Goal: Information Seeking & Learning: Learn about a topic

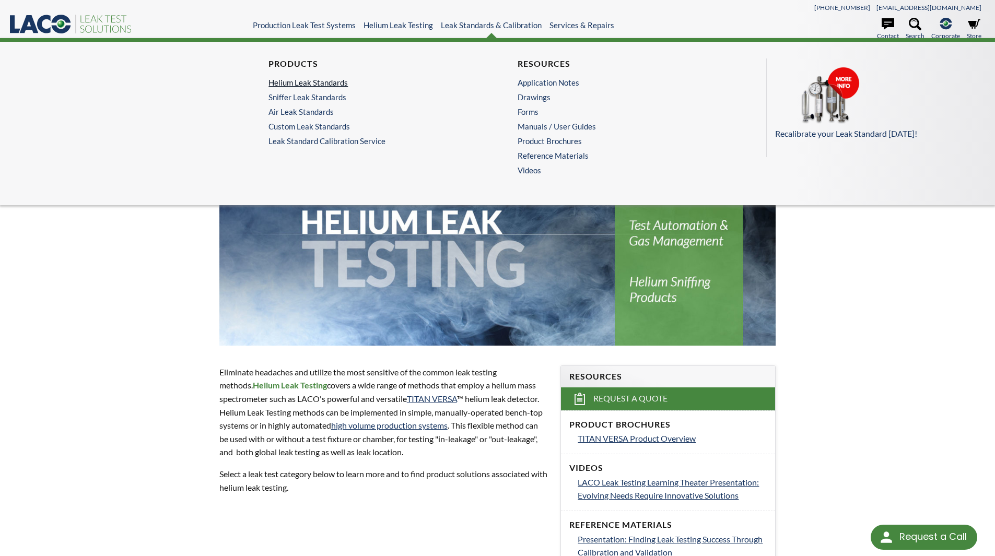
click at [320, 84] on link "Helium Leak Standards" at bounding box center [370, 82] width 204 height 9
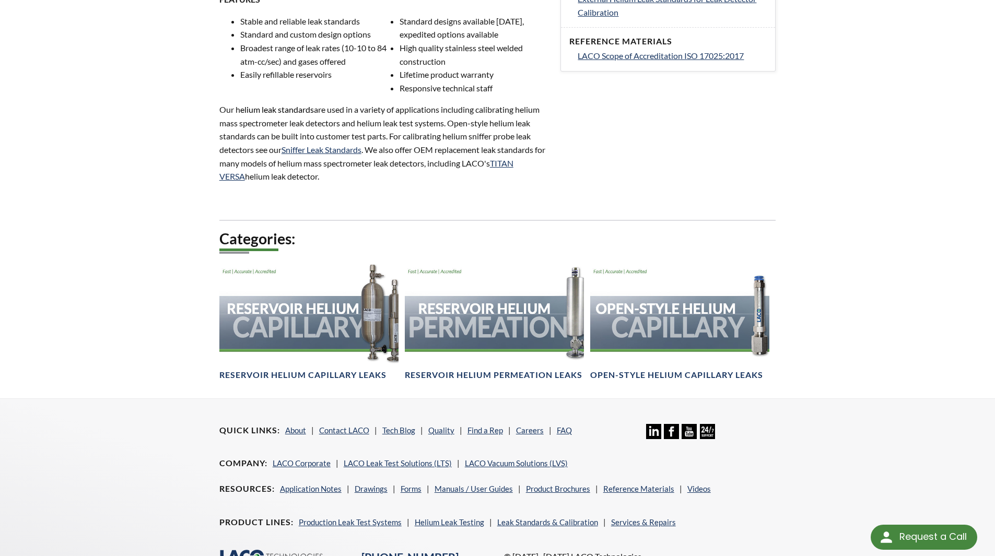
scroll to position [499, 0]
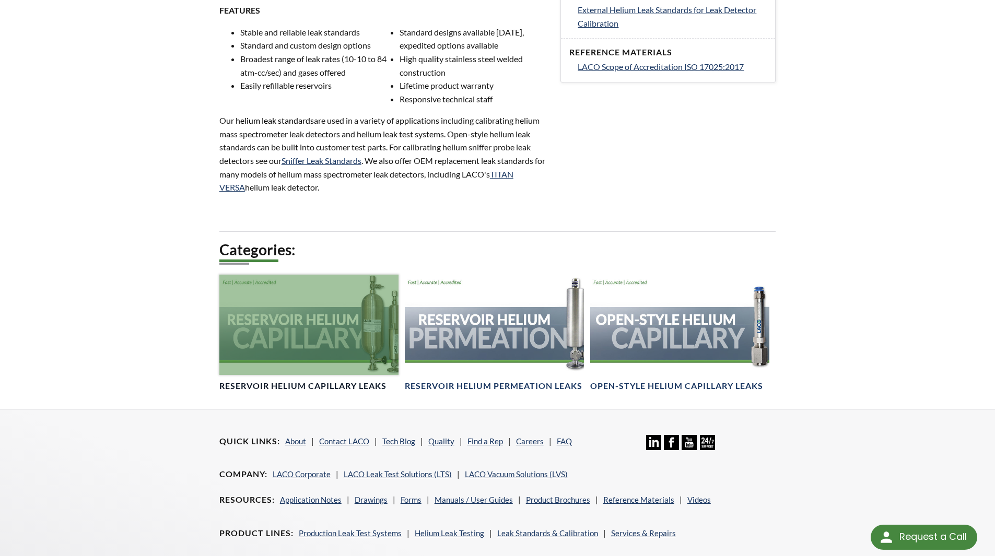
click at [284, 338] on div at bounding box center [308, 325] width 179 height 101
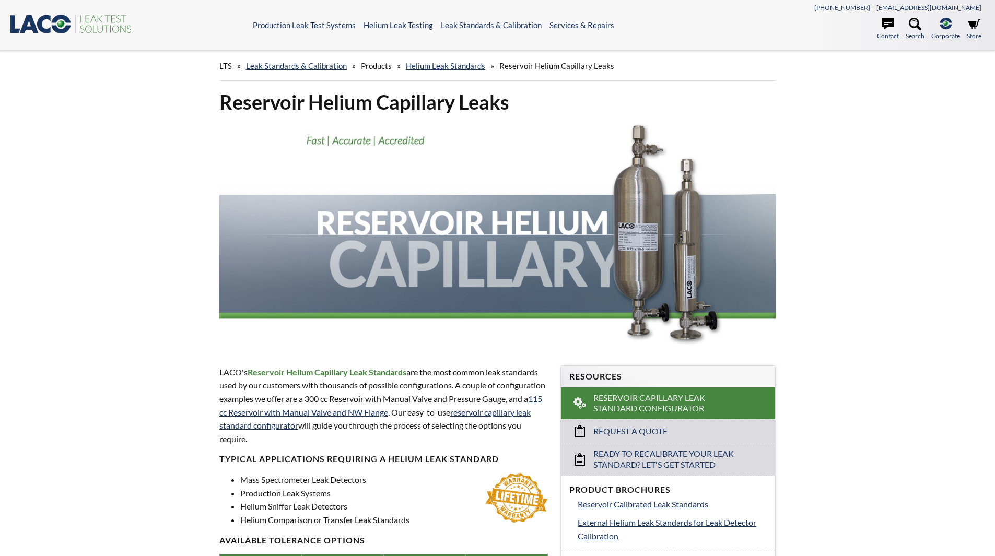
select select
